Goal: Task Accomplishment & Management: Manage account settings

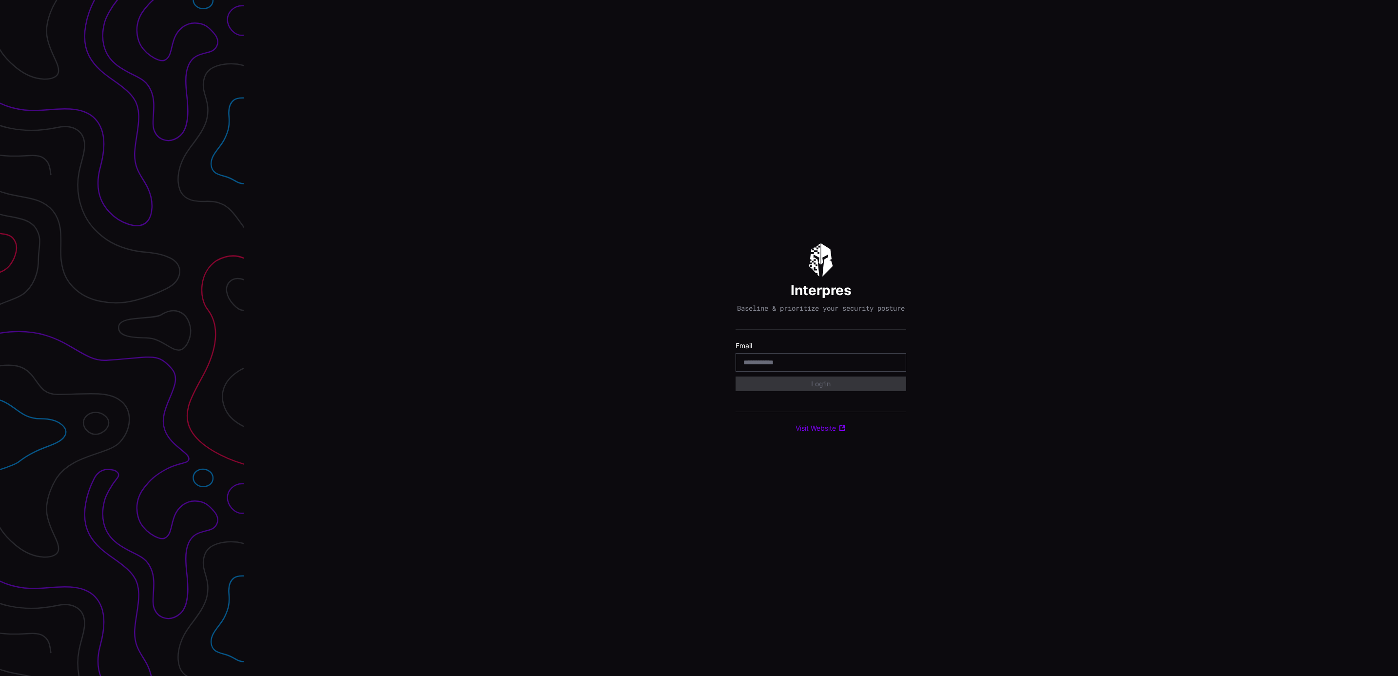
click at [840, 367] on input "email" at bounding box center [820, 362] width 155 height 9
type input "**********"
drag, startPoint x: 831, startPoint y: 384, endPoint x: 1227, endPoint y: 422, distance: 398.6
click at [831, 384] on button "Login" at bounding box center [821, 383] width 171 height 15
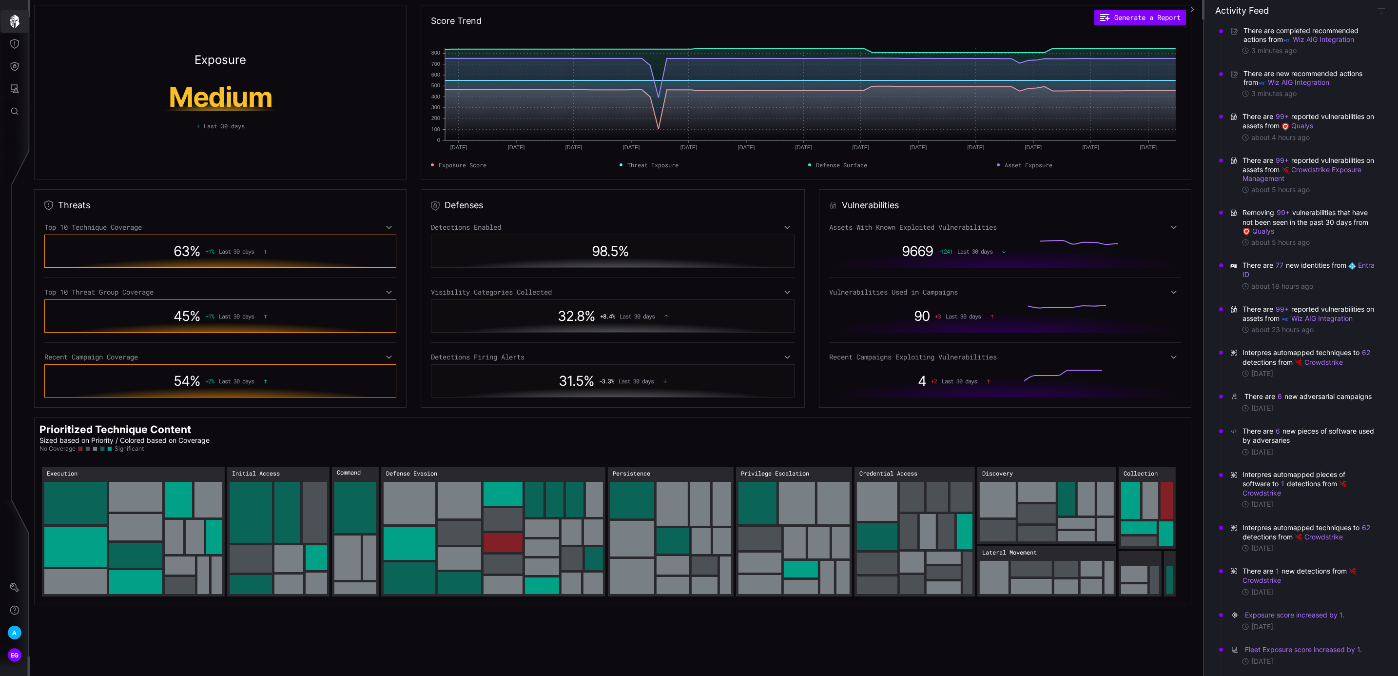
click at [13, 17] on icon "button" at bounding box center [15, 22] width 14 height 14
click at [15, 647] on div "EG" at bounding box center [14, 654] width 15 height 15
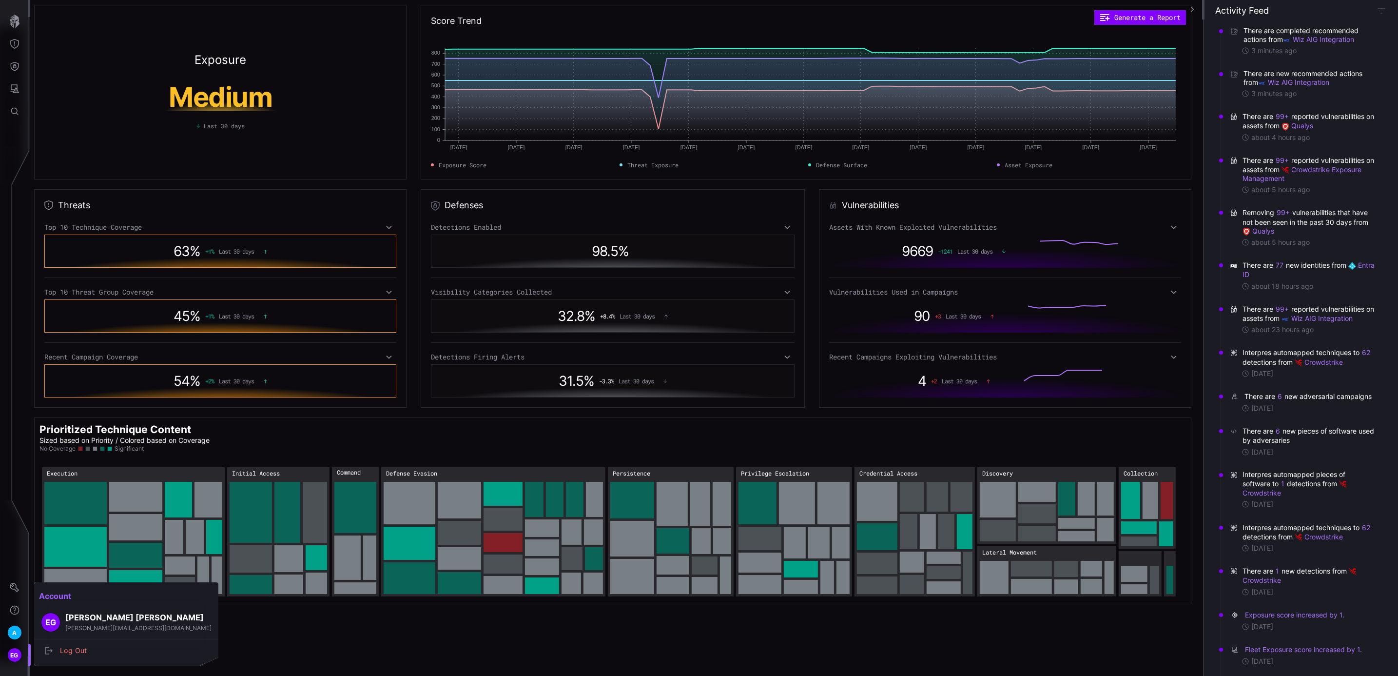
click at [18, 633] on div at bounding box center [699, 338] width 1398 height 676
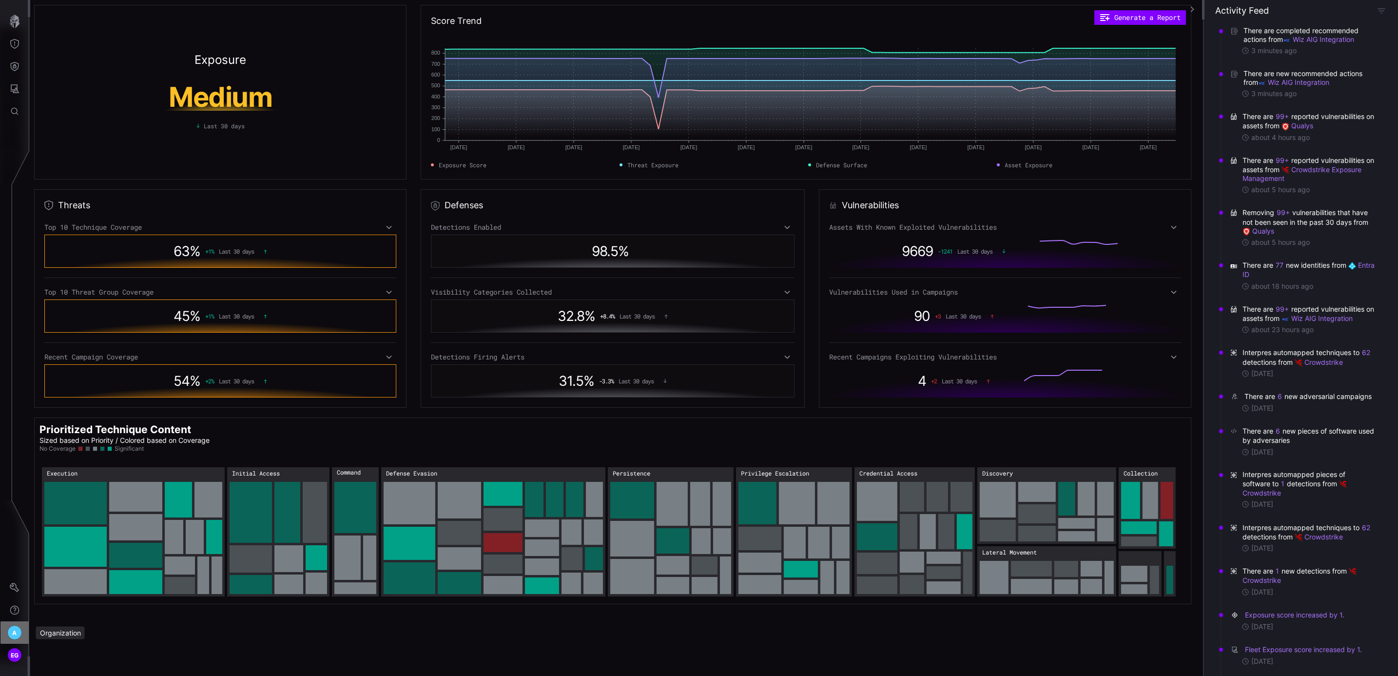
click at [12, 631] on span "A" at bounding box center [14, 632] width 4 height 10
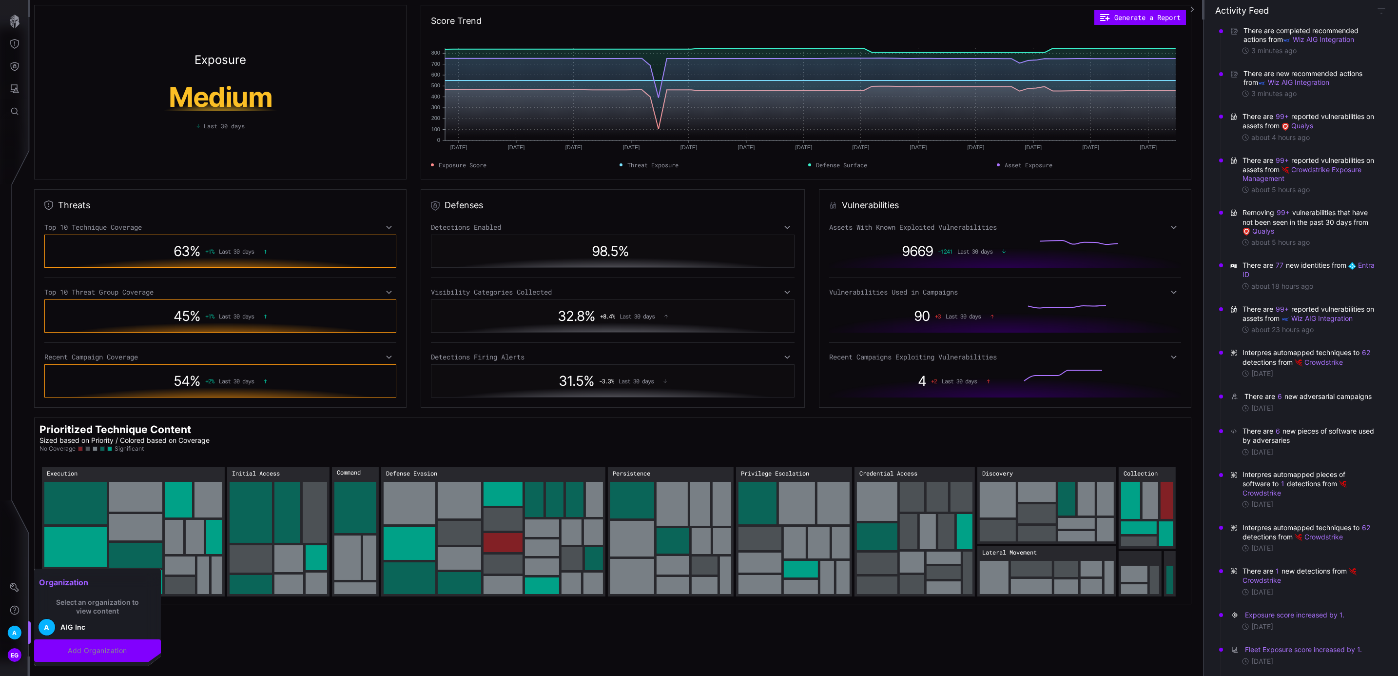
click at [13, 88] on div at bounding box center [699, 338] width 1398 height 676
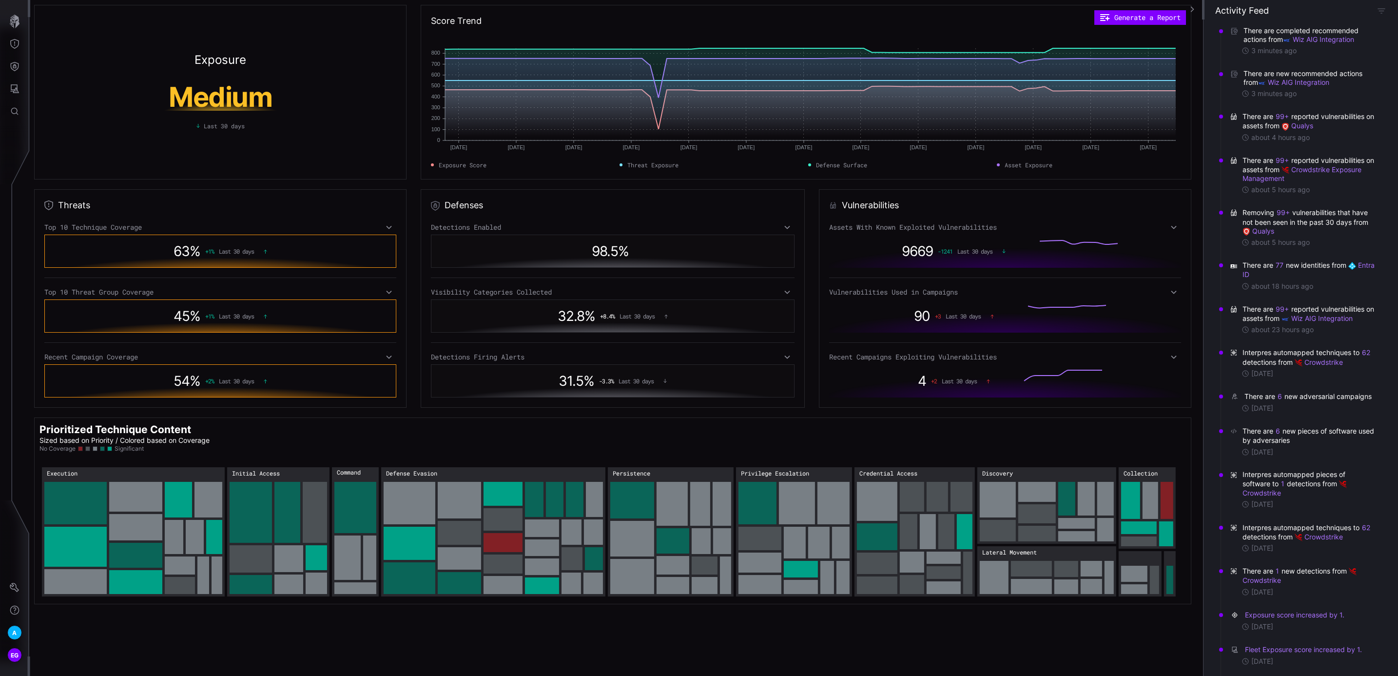
click at [12, 91] on icon "Attack Surface" at bounding box center [15, 88] width 9 height 9
click at [14, 62] on div at bounding box center [699, 338] width 1398 height 676
click at [15, 585] on icon "Settings" at bounding box center [15, 587] width 10 height 10
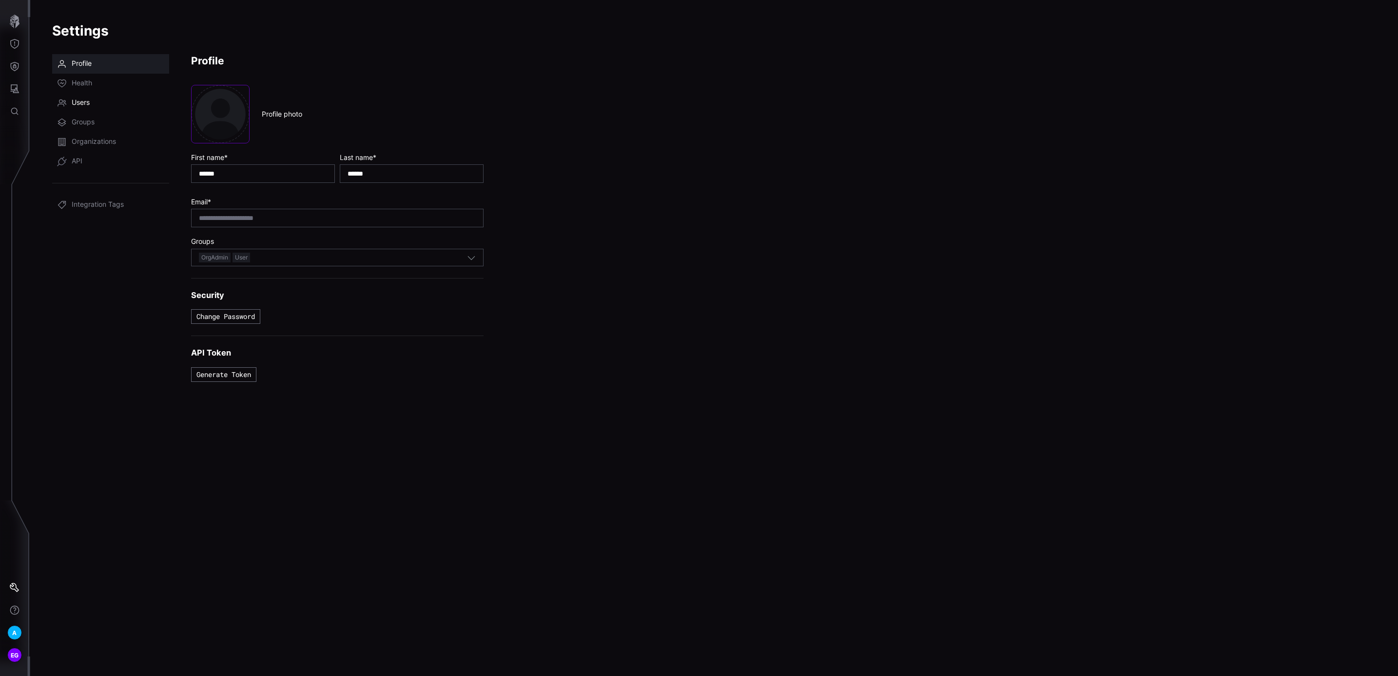
click at [104, 103] on link "Users" at bounding box center [110, 102] width 117 height 19
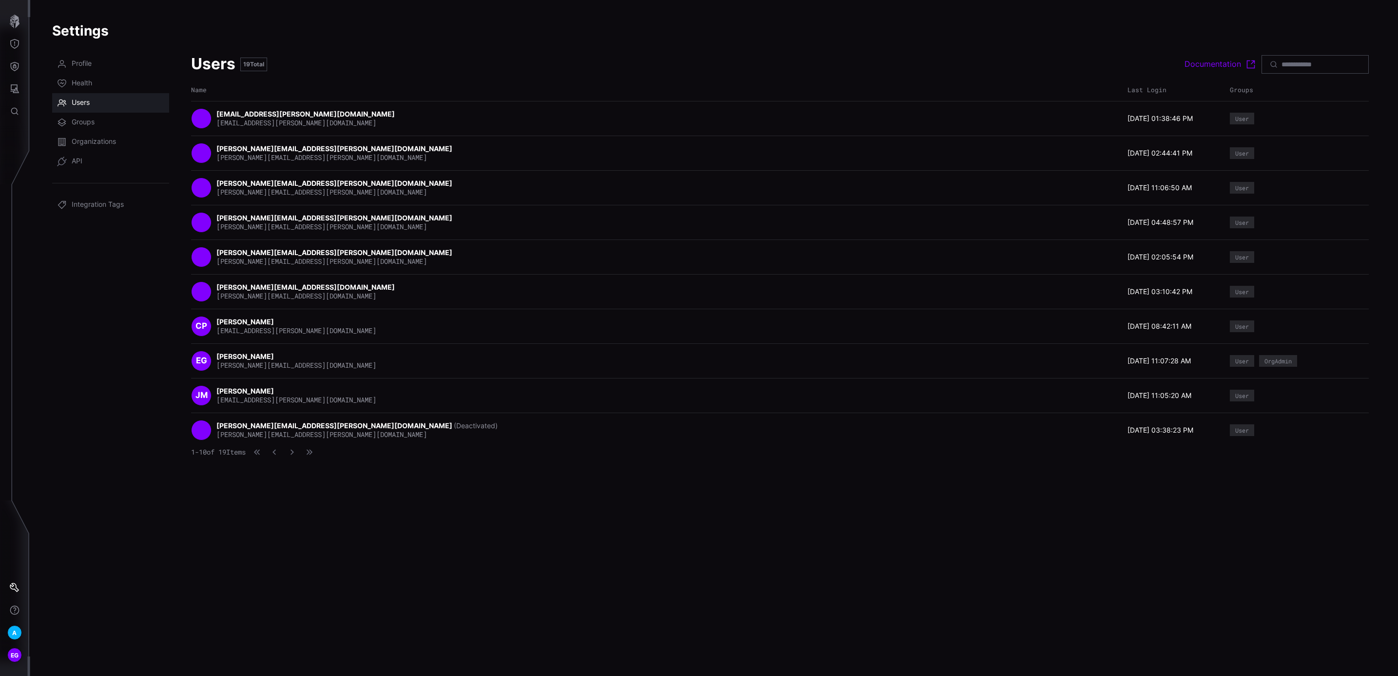
click at [243, 429] on strong "[PERSON_NAME][EMAIL_ADDRESS][PERSON_NAME][DOMAIN_NAME]" at bounding box center [334, 425] width 237 height 8
click at [1224, 432] on div "[DATE] 03:38:23 PM" at bounding box center [1175, 430] width 97 height 9
click at [295, 452] on icon "button" at bounding box center [292, 451] width 7 height 7
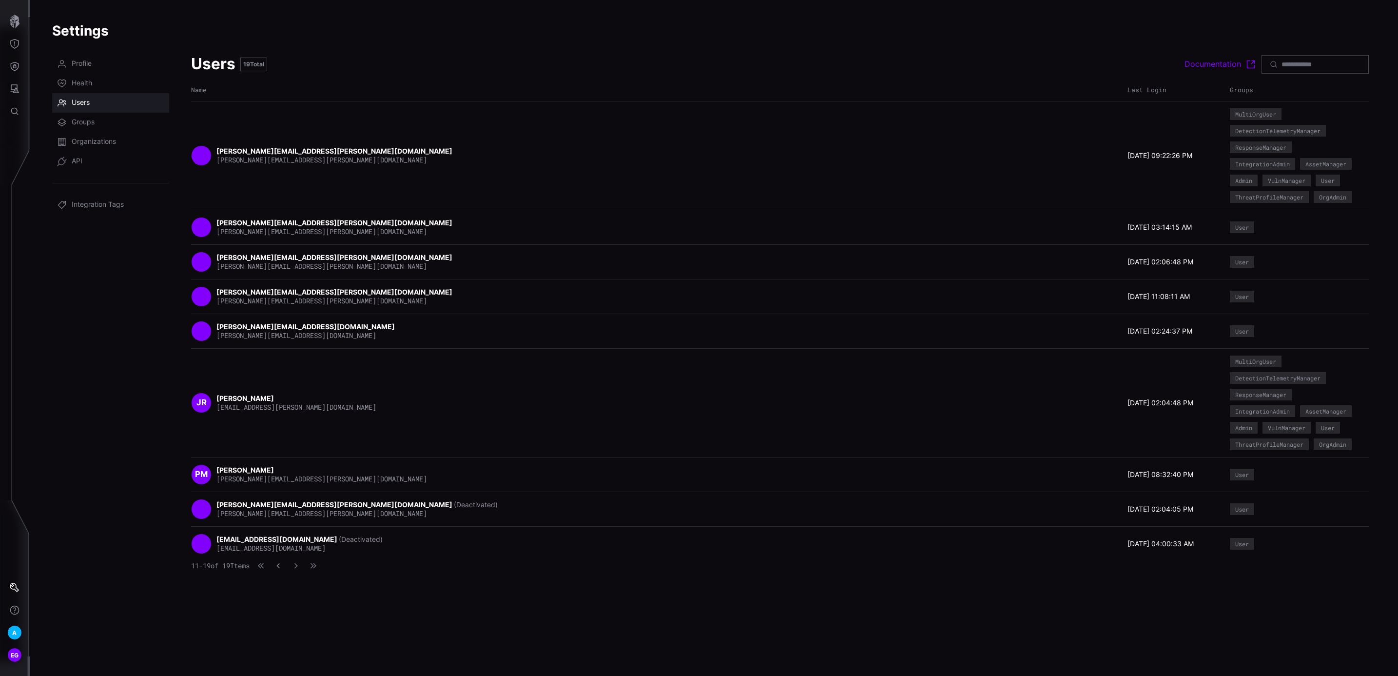
click at [282, 569] on icon "button" at bounding box center [278, 565] width 6 height 6
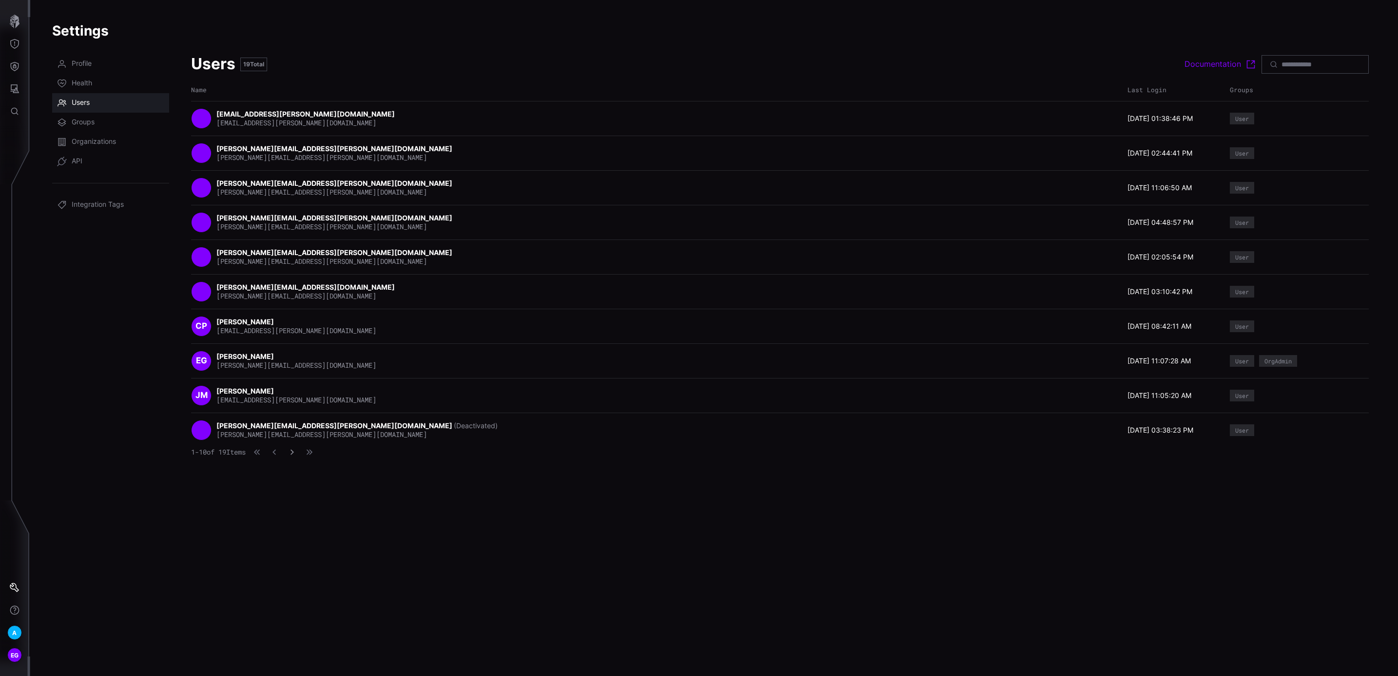
click at [295, 455] on icon "button" at bounding box center [292, 451] width 7 height 7
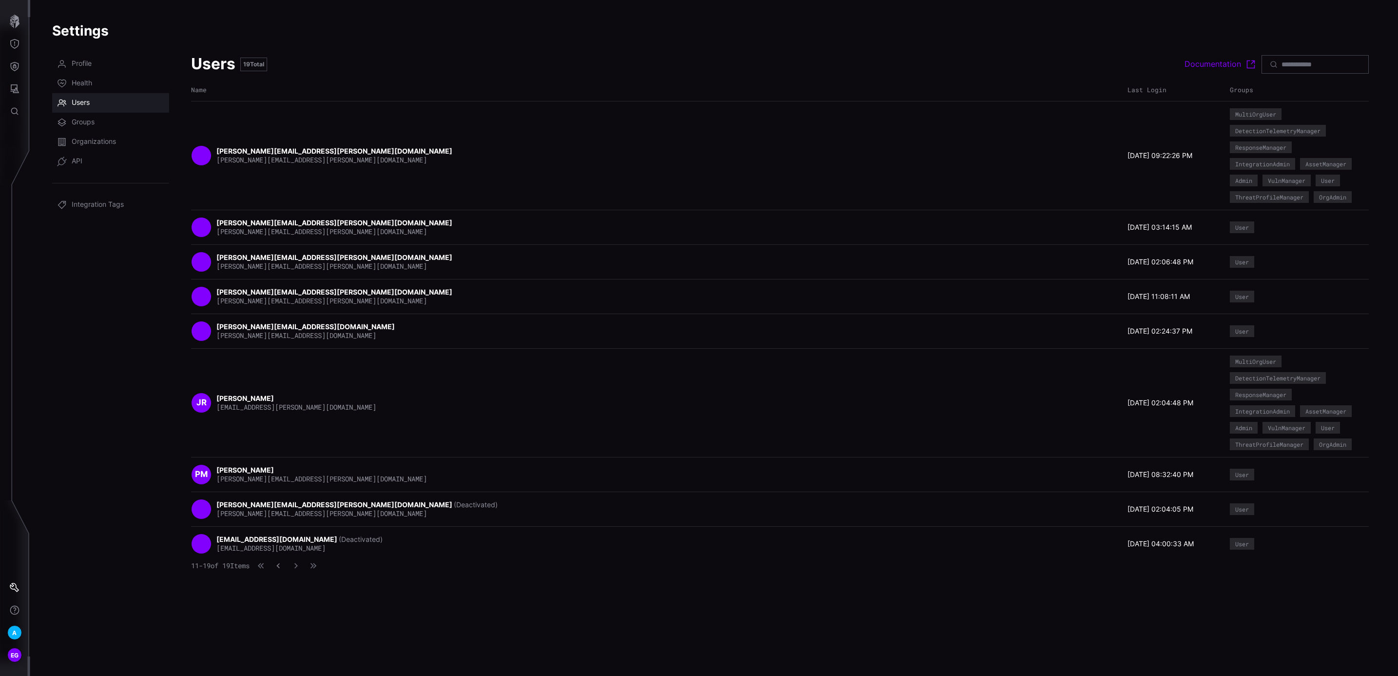
click at [282, 569] on icon "button" at bounding box center [278, 565] width 6 height 6
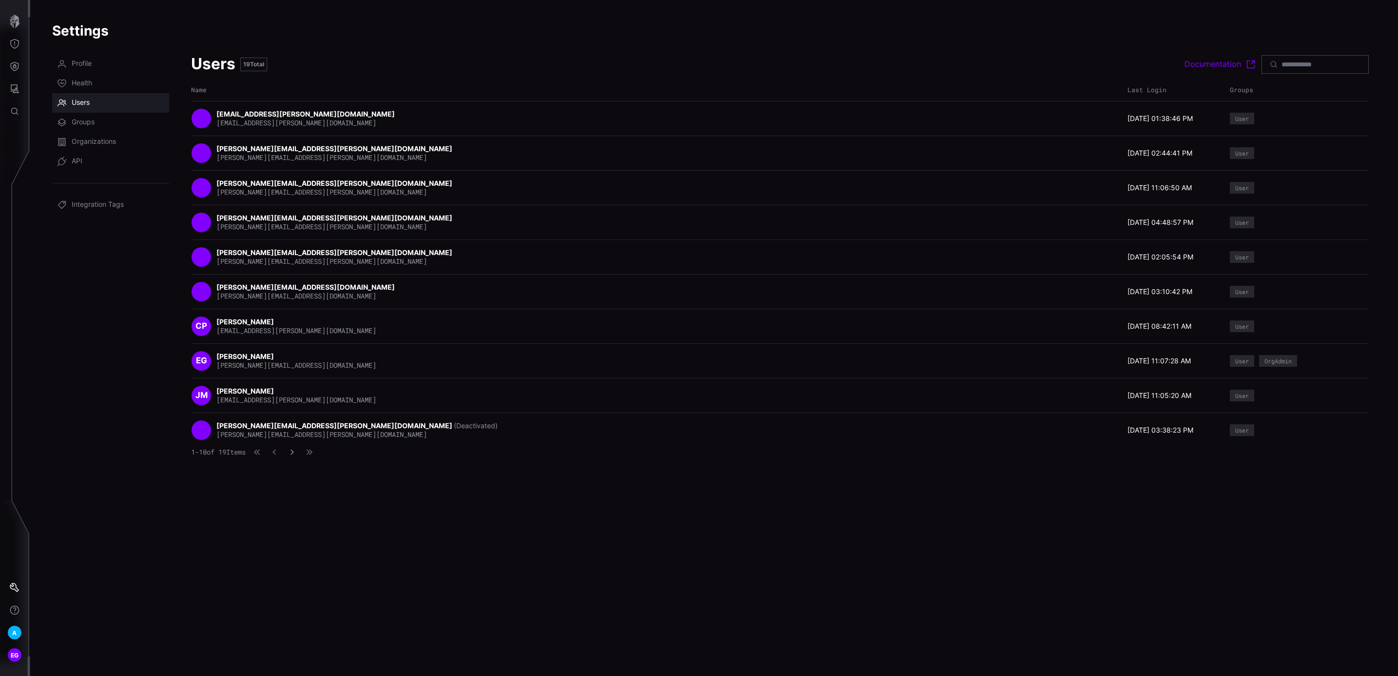
click at [298, 455] on button "button" at bounding box center [292, 452] width 13 height 10
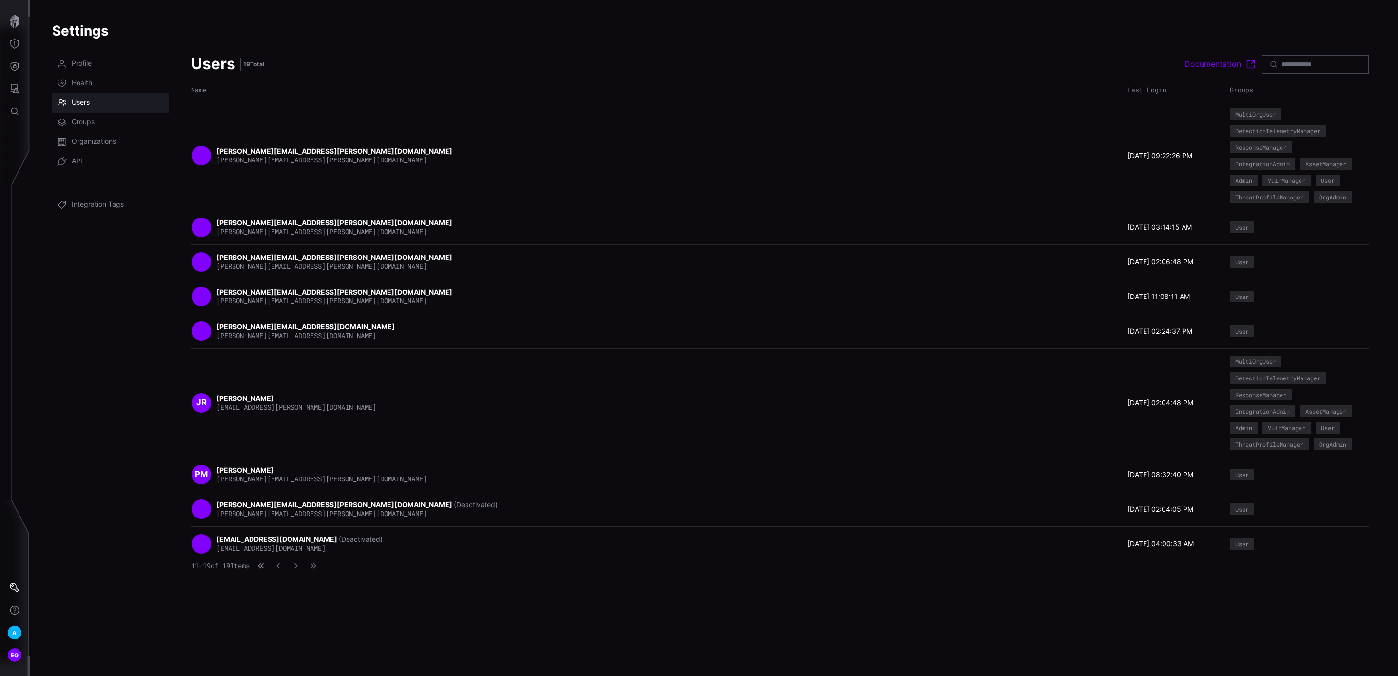
click at [264, 569] on icon "button" at bounding box center [260, 565] width 7 height 7
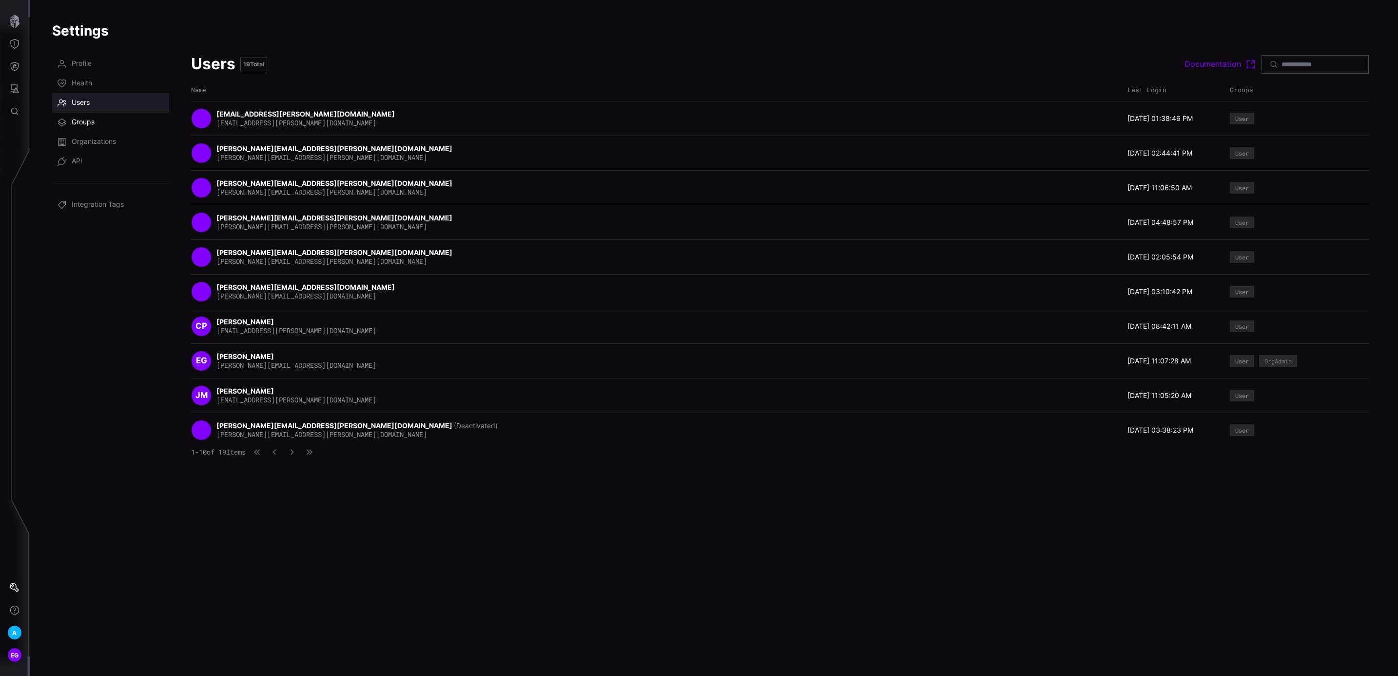
click at [83, 121] on span "Groups" at bounding box center [83, 122] width 23 height 10
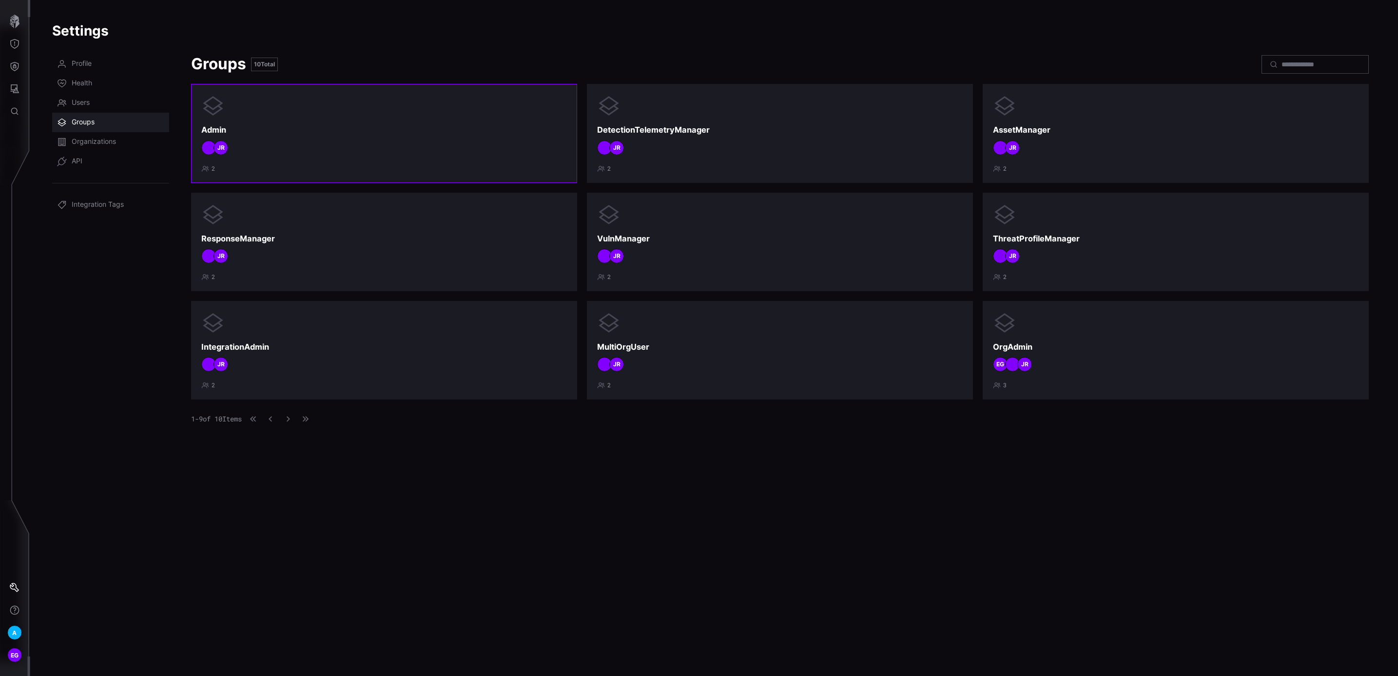
click at [236, 130] on h3 "Admin" at bounding box center [384, 130] width 366 height 10
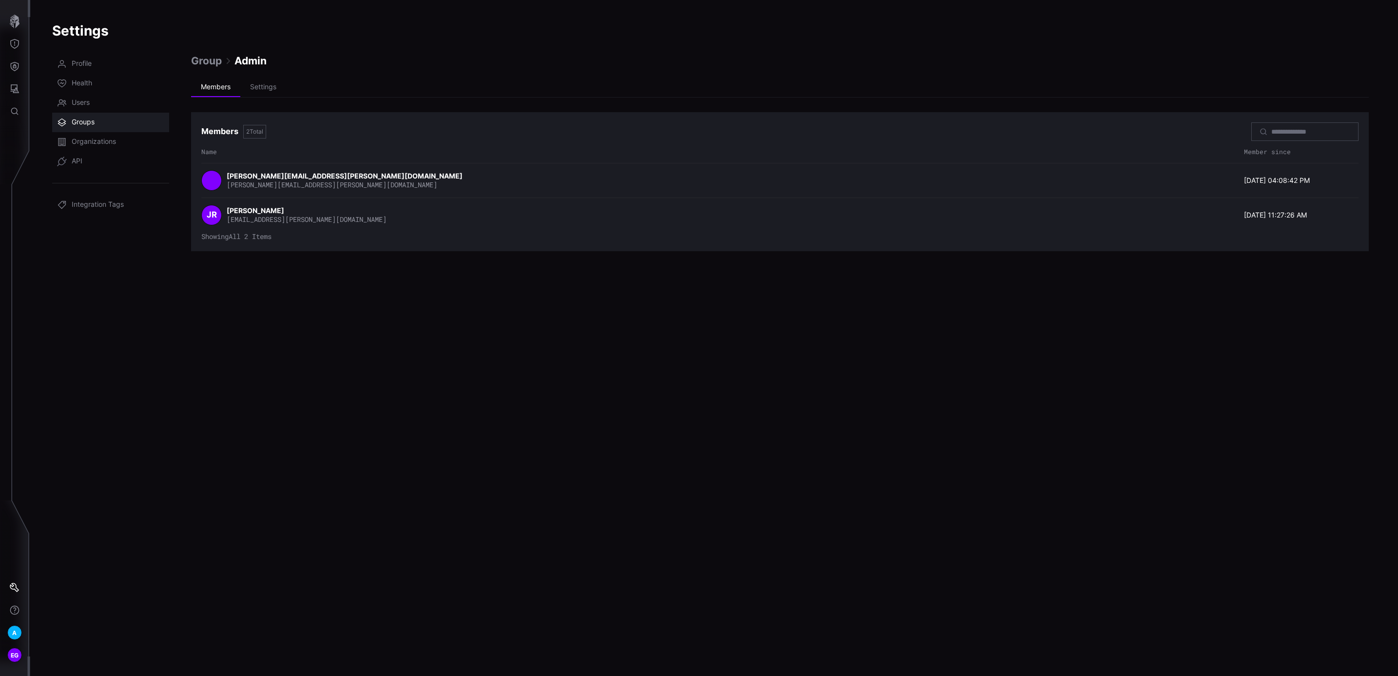
click at [195, 64] on span "Group" at bounding box center [206, 60] width 31 height 13
